Goal: Information Seeking & Learning: Learn about a topic

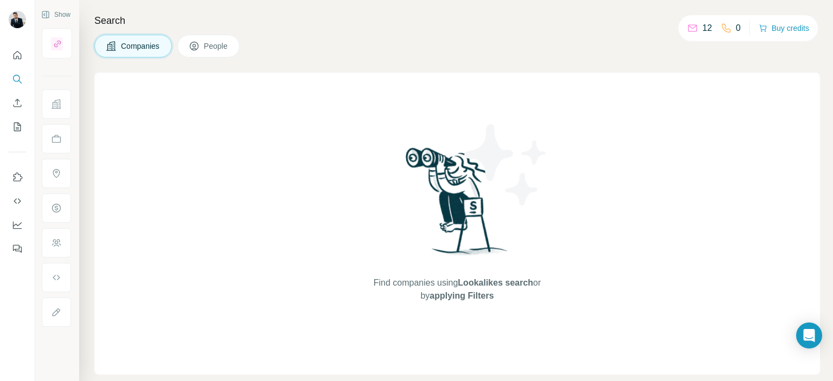
click at [140, 37] on button "Companies" at bounding box center [133, 46] width 78 height 23
click at [339, 229] on div "Find companies using Lookalikes search or by applying Filters" at bounding box center [456, 224] width 725 height 302
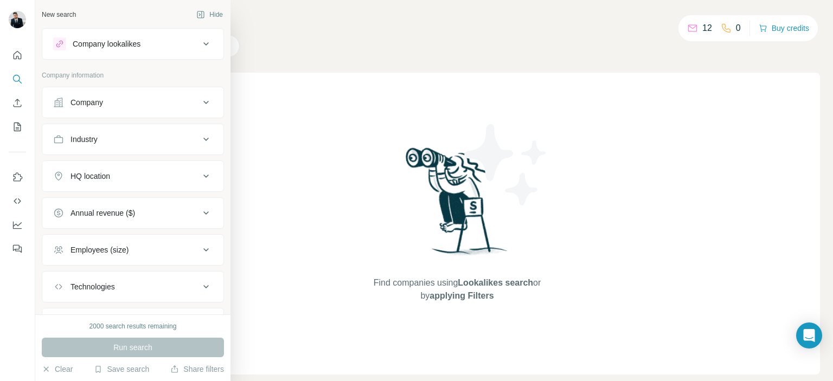
click at [98, 93] on button "Company" at bounding box center [132, 102] width 181 height 26
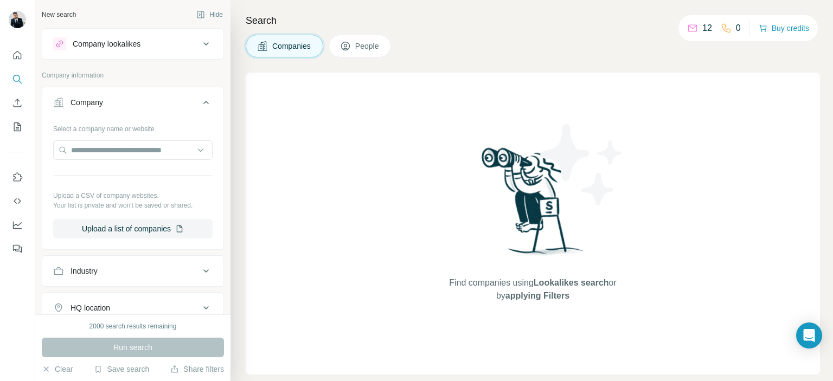
click at [184, 273] on div "Industry" at bounding box center [126, 271] width 146 height 11
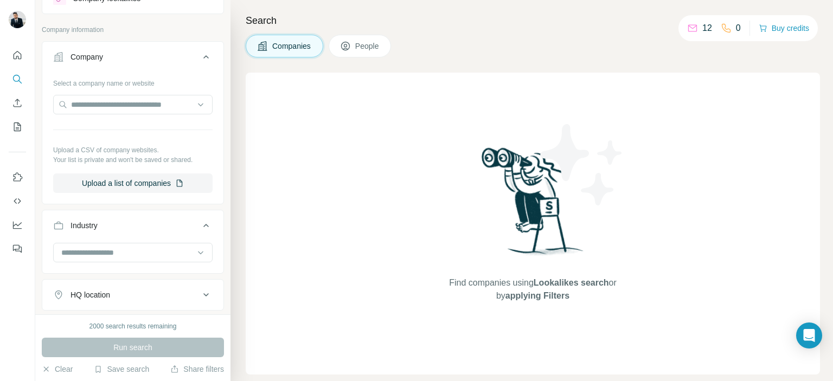
scroll to position [48, 0]
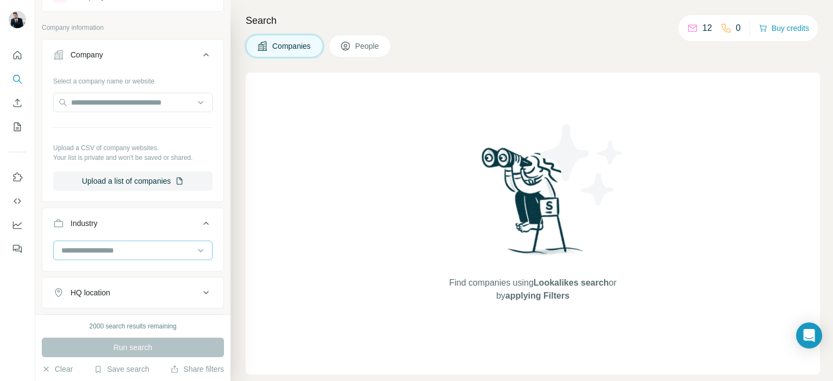
click at [128, 246] on input at bounding box center [127, 251] width 134 height 12
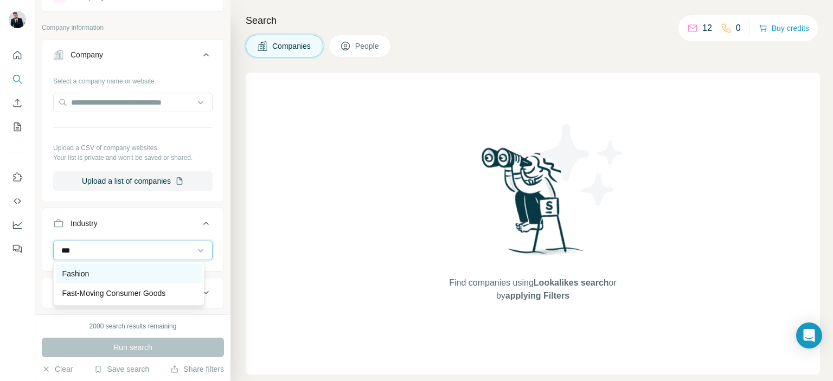
type input "***"
click at [112, 269] on div "Fashion" at bounding box center [128, 273] width 133 height 11
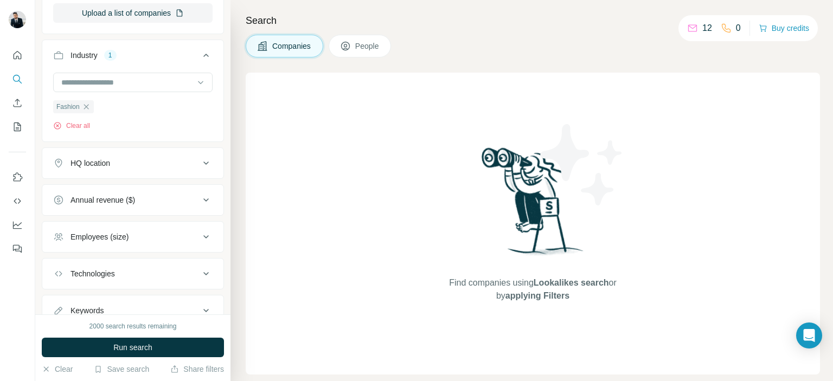
scroll to position [216, 0]
click at [134, 235] on div "Employees (size)" at bounding box center [126, 236] width 146 height 11
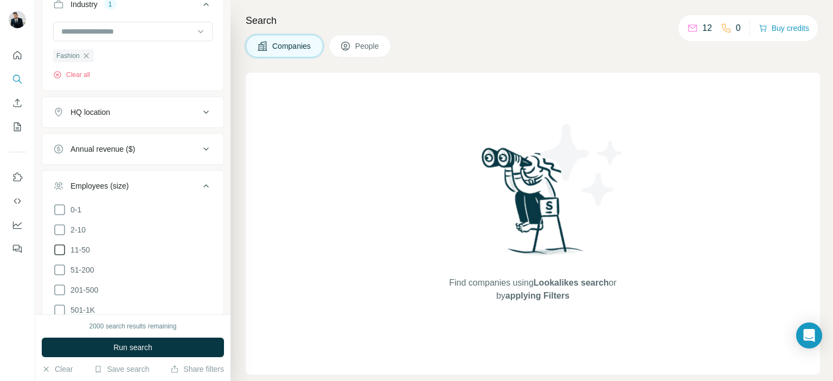
scroll to position [268, 0]
click at [57, 243] on icon at bounding box center [59, 248] width 13 height 13
click at [59, 265] on icon at bounding box center [59, 268] width 13 height 13
click at [59, 287] on icon at bounding box center [59, 288] width 13 height 13
click at [173, 114] on div "HQ location" at bounding box center [126, 111] width 146 height 11
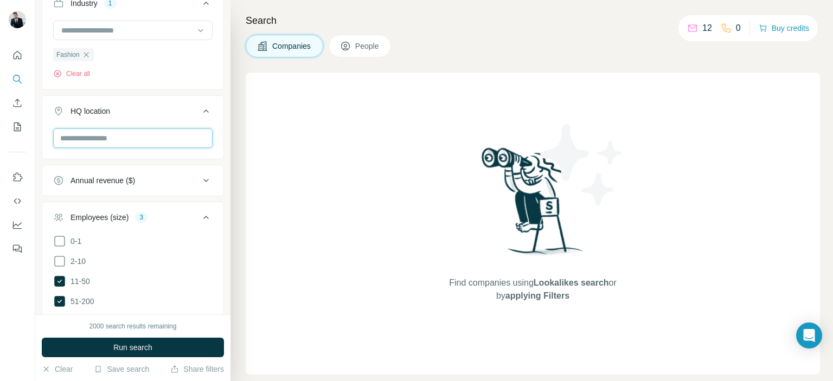
click at [149, 137] on input "text" at bounding box center [132, 138] width 159 height 20
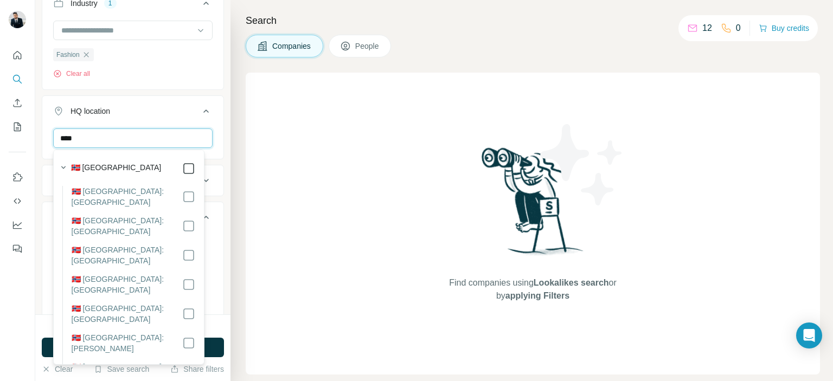
type input "****"
click at [129, 138] on input "****" at bounding box center [132, 138] width 159 height 20
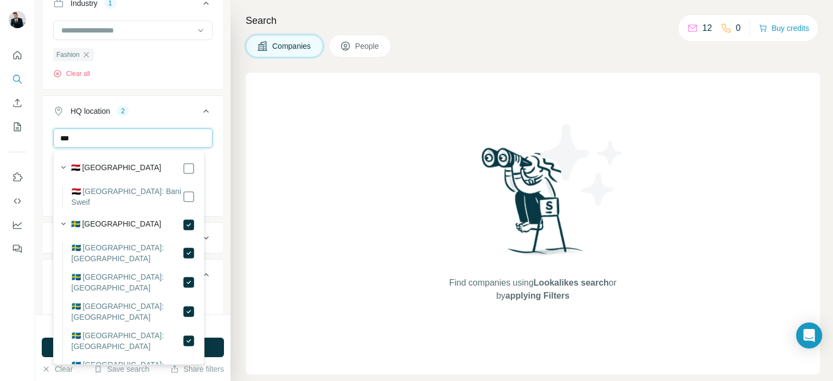
click at [93, 138] on input "***" at bounding box center [132, 138] width 159 height 20
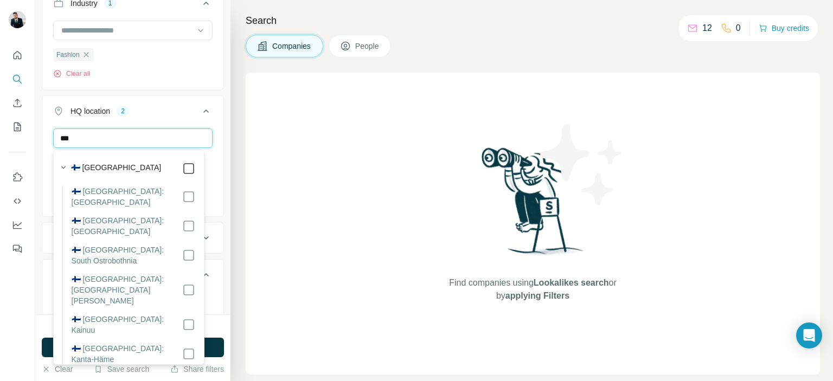
type input "***"
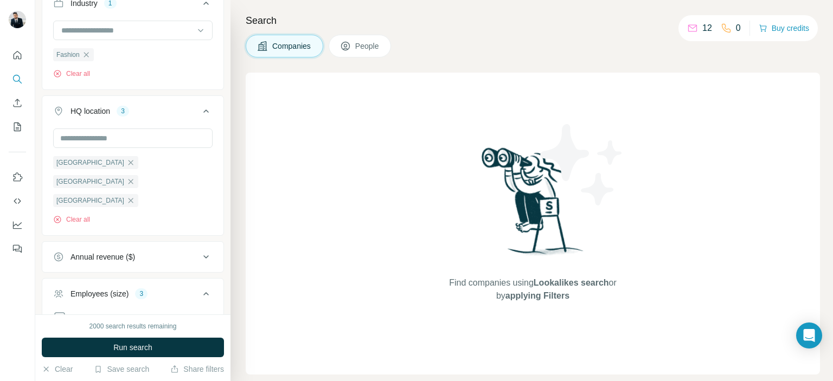
click at [250, 170] on div "Find companies using Lookalikes search or by applying Filters" at bounding box center [533, 224] width 574 height 302
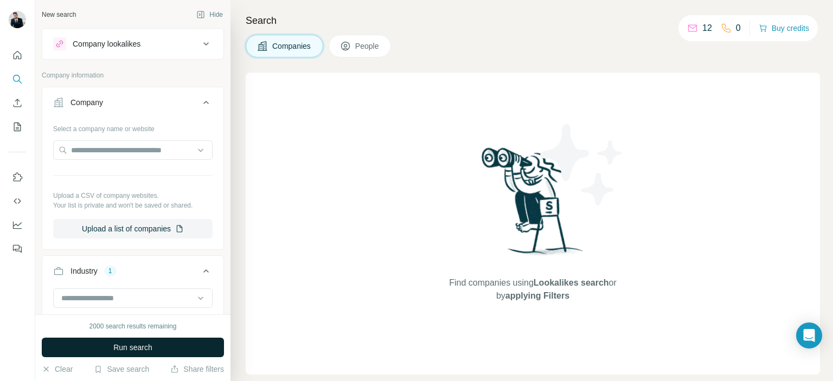
click at [138, 340] on button "Run search" at bounding box center [133, 348] width 182 height 20
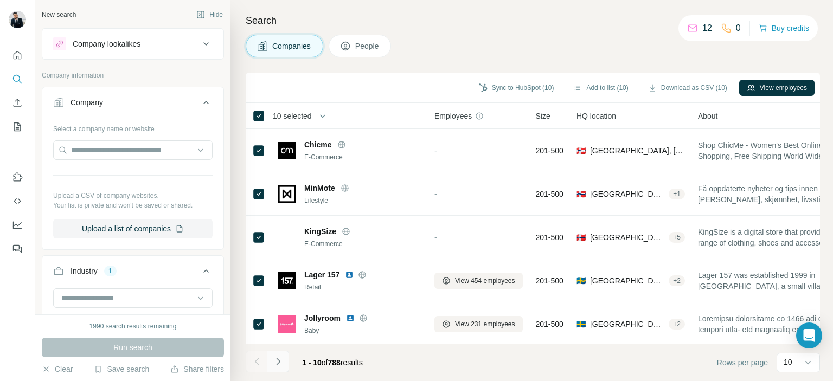
click at [282, 363] on icon "Navigate to next page" at bounding box center [278, 361] width 11 height 11
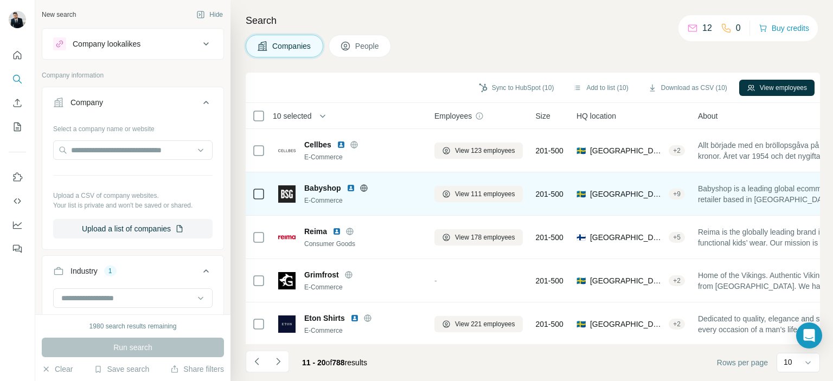
scroll to position [0, 4]
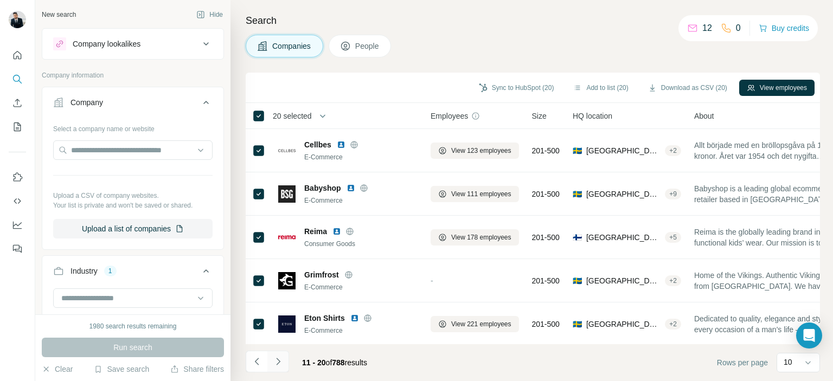
click at [280, 359] on icon "Navigate to next page" at bounding box center [278, 361] width 11 height 11
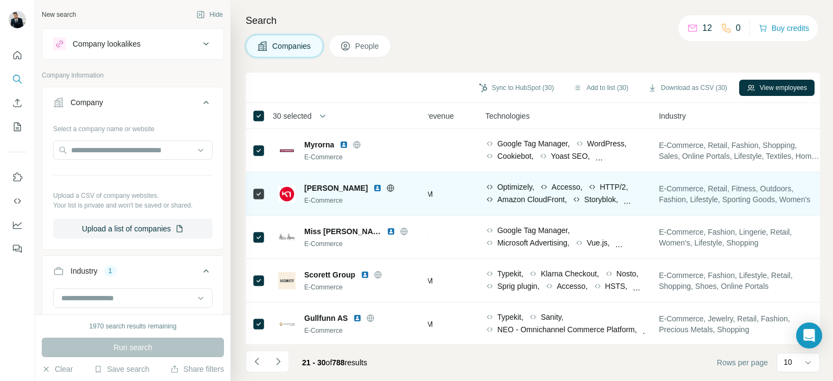
scroll to position [0, 747]
